Goal: Task Accomplishment & Management: Use online tool/utility

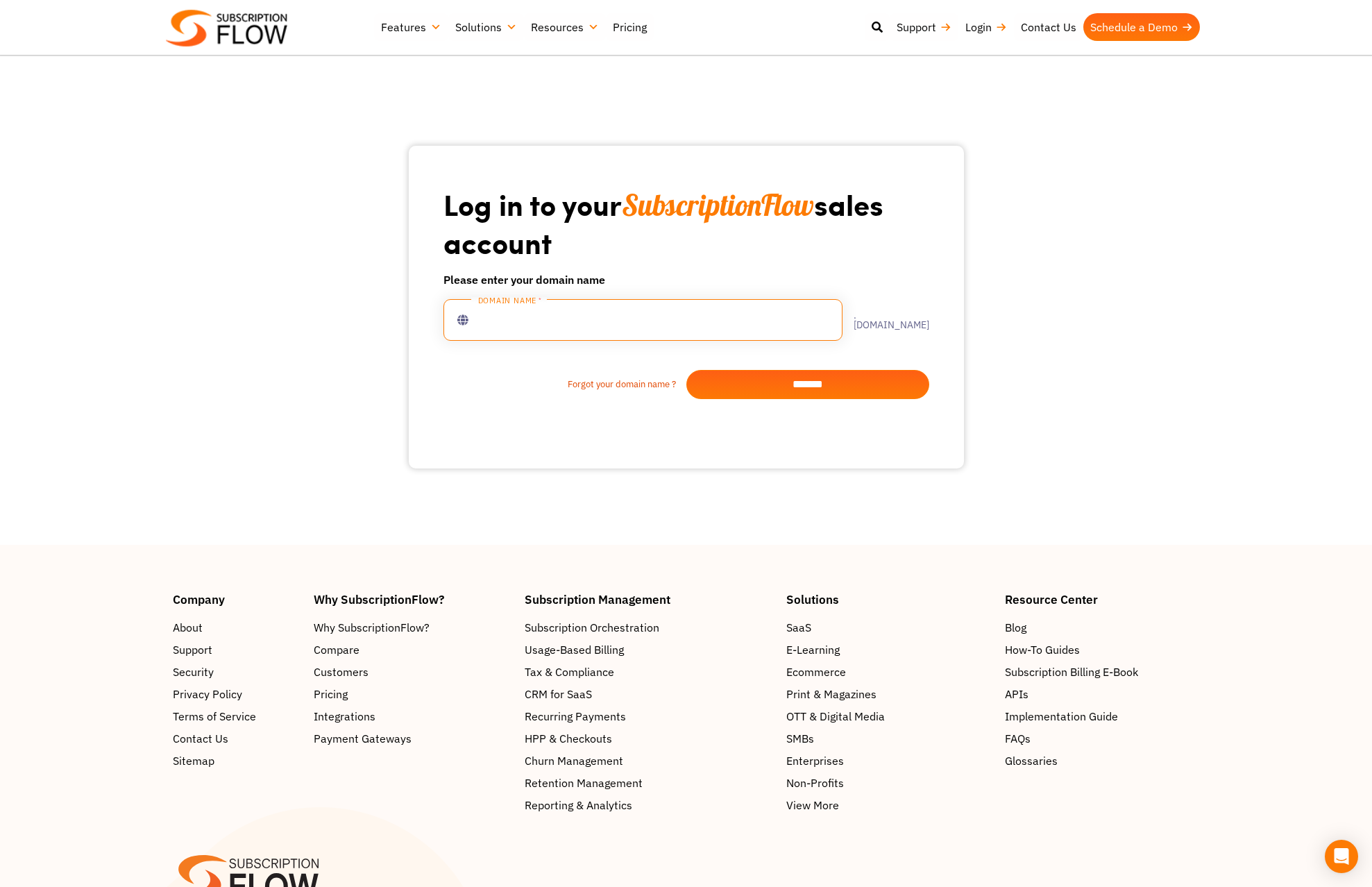
click at [609, 320] on input "text" at bounding box center [643, 320] width 399 height 42
type input "****"
click at [843, 382] on input "*******" at bounding box center [807, 384] width 243 height 29
